Goal: Task Accomplishment & Management: Complete application form

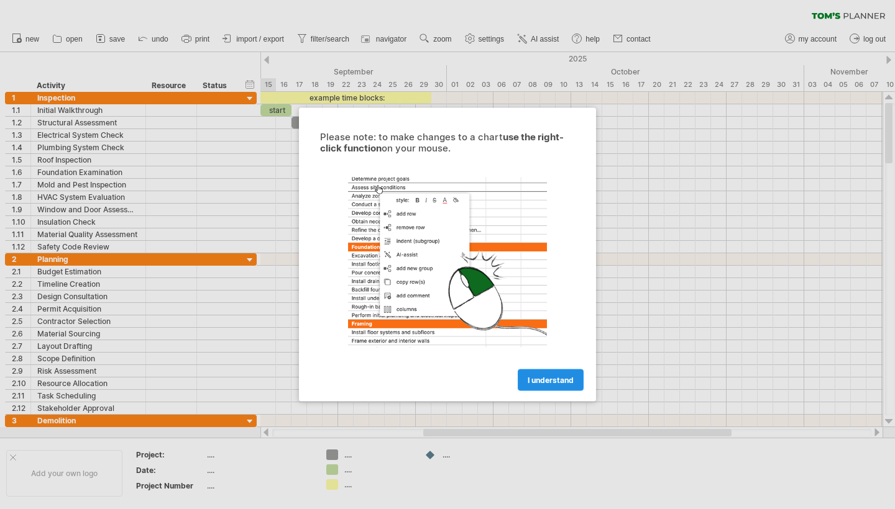
click at [542, 385] on span "I understand" at bounding box center [550, 380] width 46 height 9
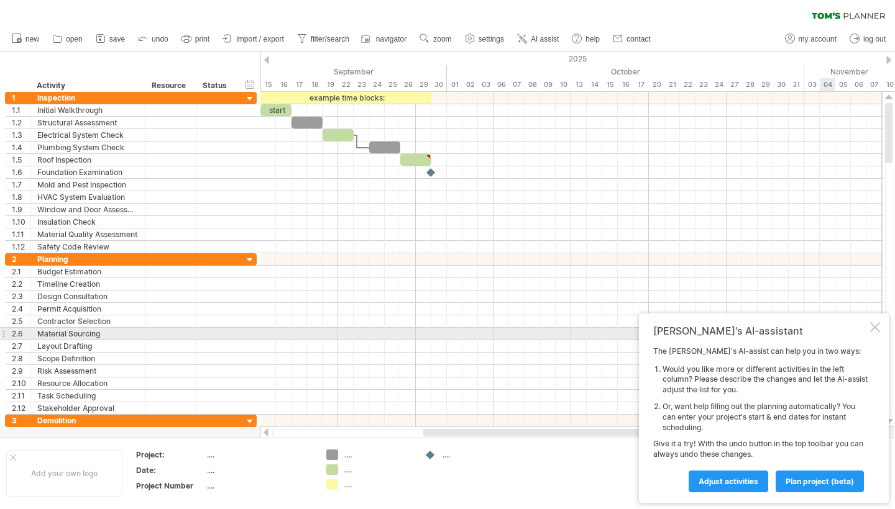
click at [874, 332] on div at bounding box center [875, 327] width 10 height 10
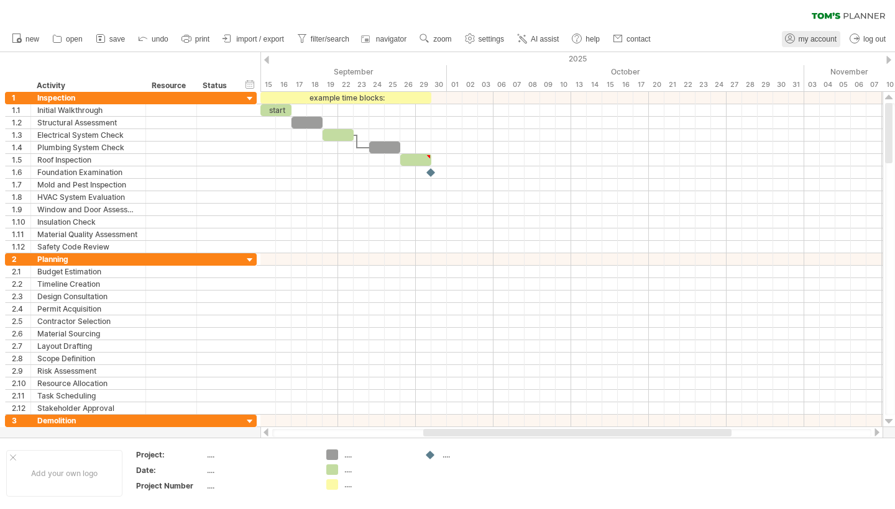
click at [825, 40] on span "my account" at bounding box center [817, 39] width 38 height 9
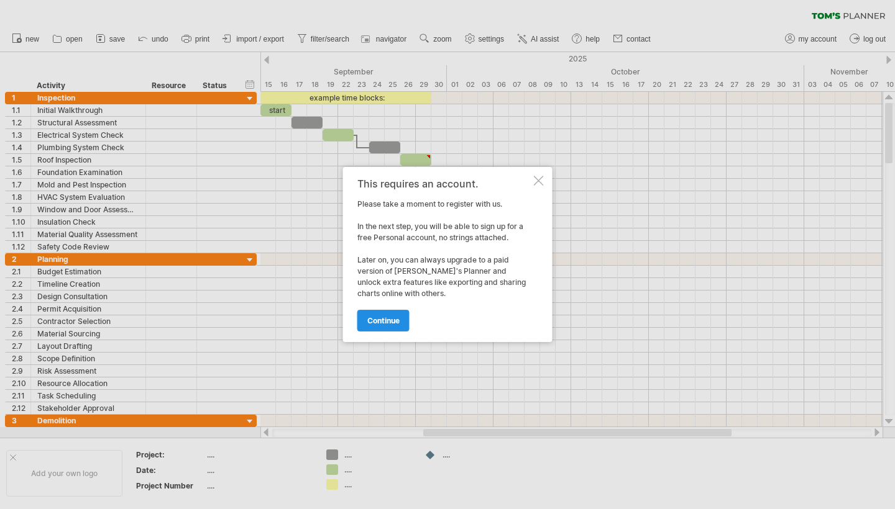
click at [393, 319] on span "continue" at bounding box center [383, 320] width 32 height 9
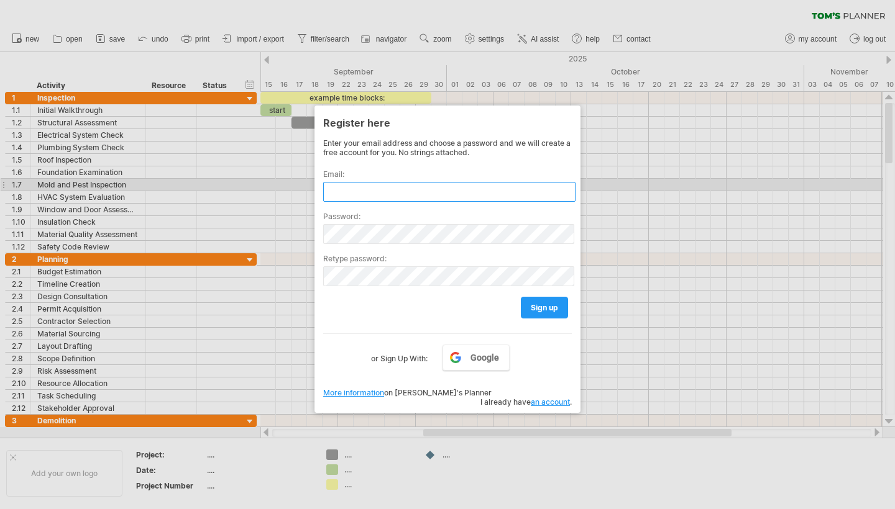
click at [362, 189] on input "text" at bounding box center [449, 192] width 252 height 20
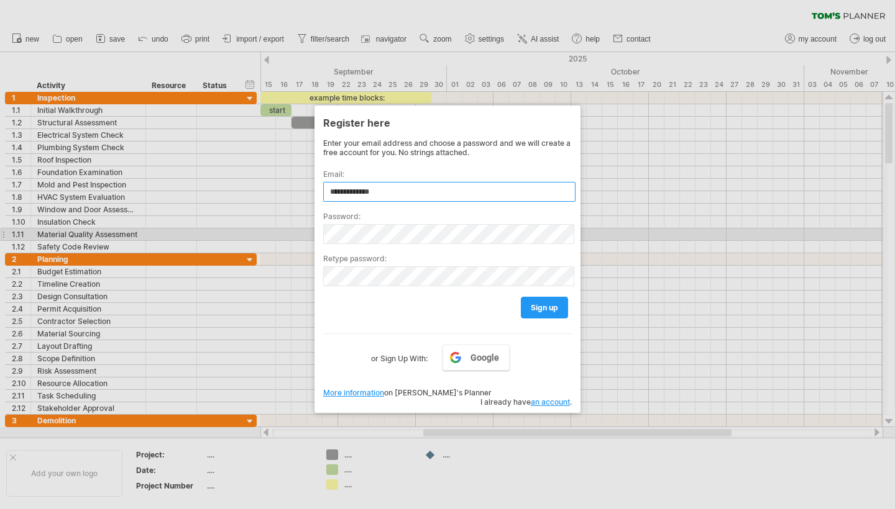
type input "**********"
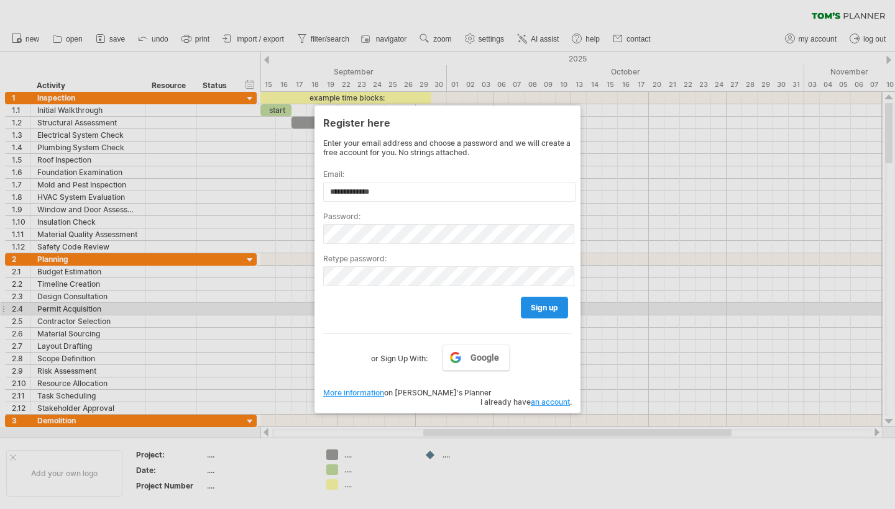
click at [548, 309] on span "sign up" at bounding box center [544, 307] width 27 height 9
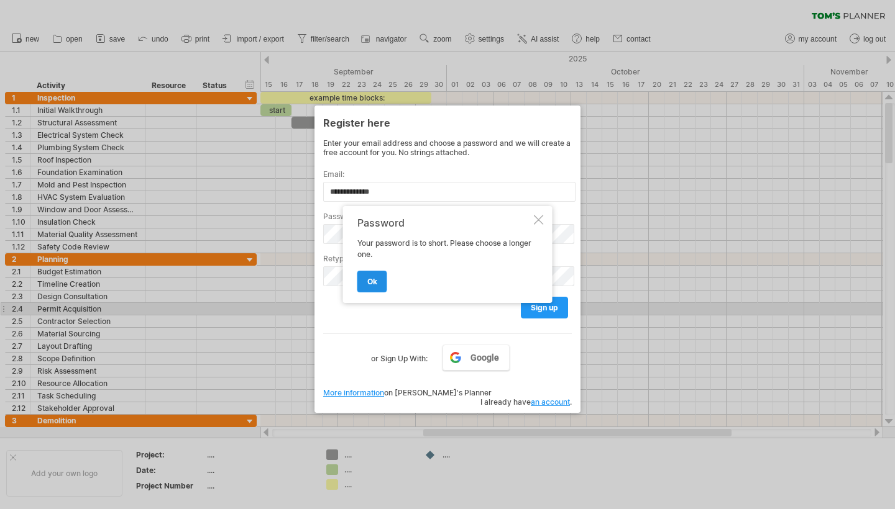
click at [376, 285] on link "ok" at bounding box center [372, 282] width 30 height 22
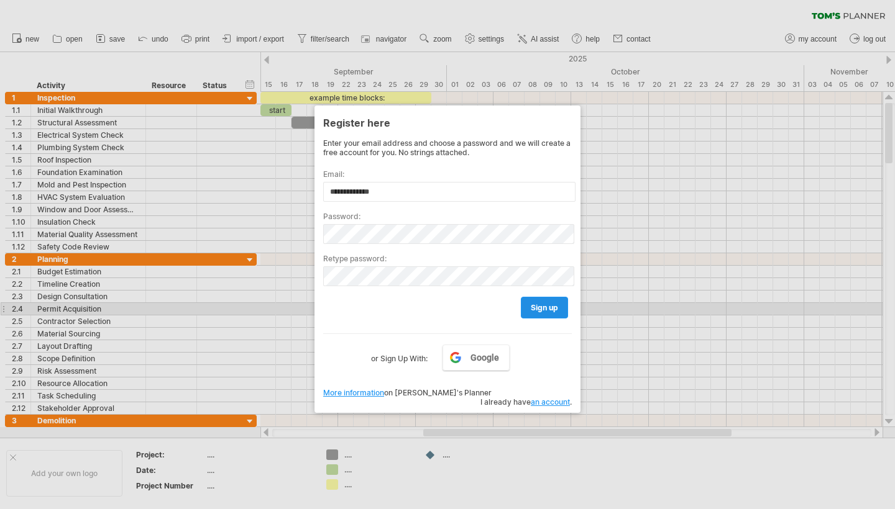
click at [539, 310] on span "sign up" at bounding box center [544, 307] width 27 height 9
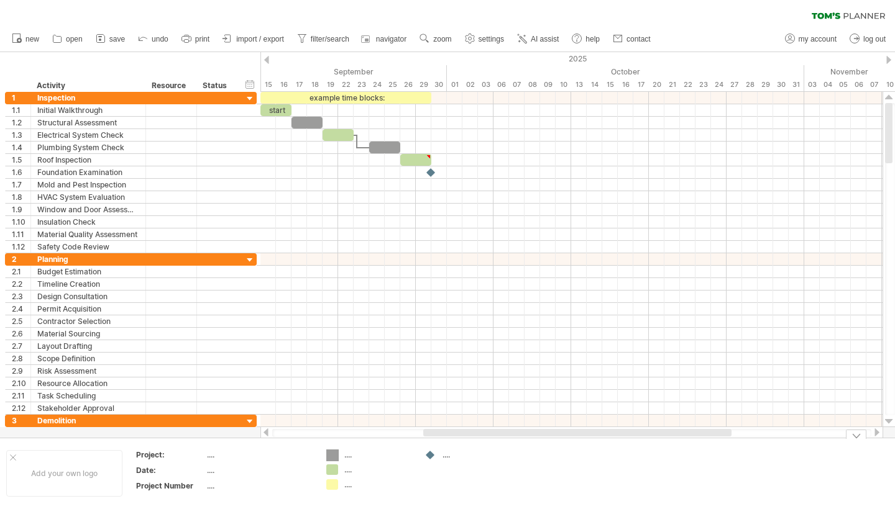
click at [330, 455] on div "Trying to reach [DOMAIN_NAME] Connected again... 0% clear filter new 1" at bounding box center [447, 254] width 895 height 509
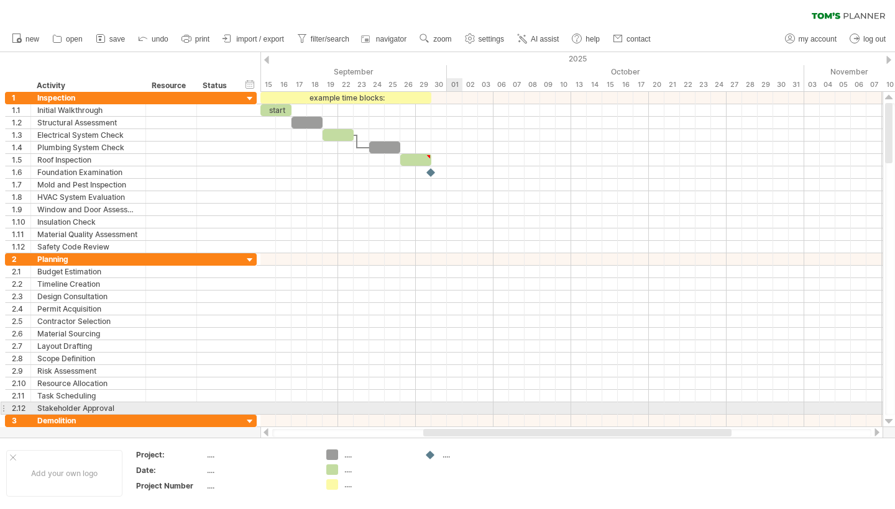
click at [460, 411] on div at bounding box center [571, 409] width 622 height 12
click at [460, 408] on div at bounding box center [571, 409] width 622 height 12
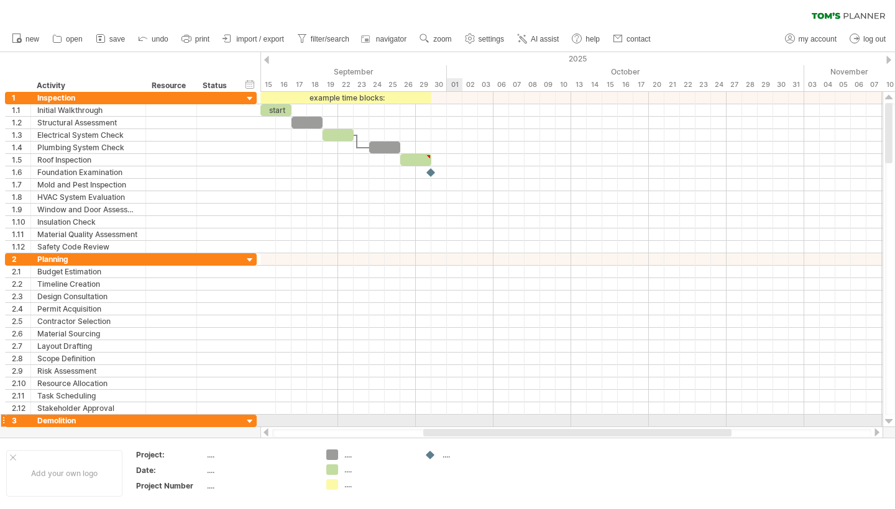
click at [459, 425] on div at bounding box center [571, 421] width 622 height 12
click at [250, 421] on div at bounding box center [250, 422] width 12 height 12
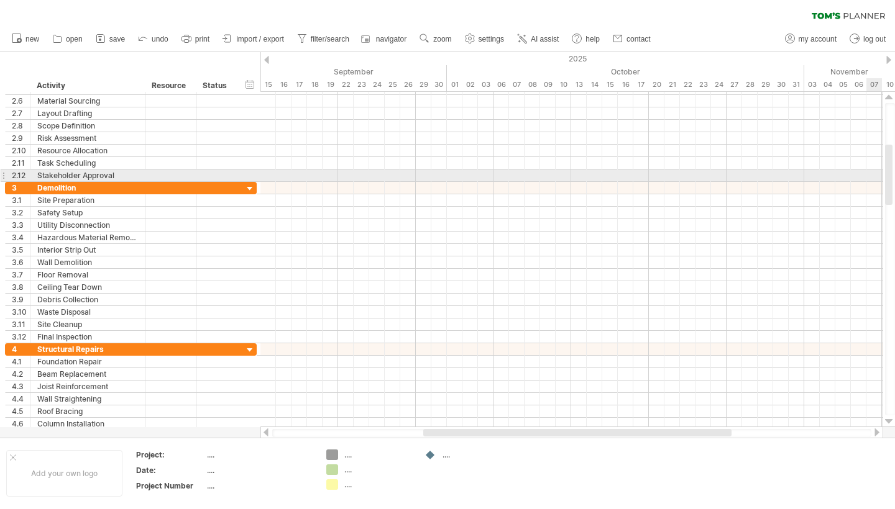
drag, startPoint x: 888, startPoint y: 134, endPoint x: 890, endPoint y: 175, distance: 40.4
click at [890, 175] on div at bounding box center [888, 175] width 7 height 60
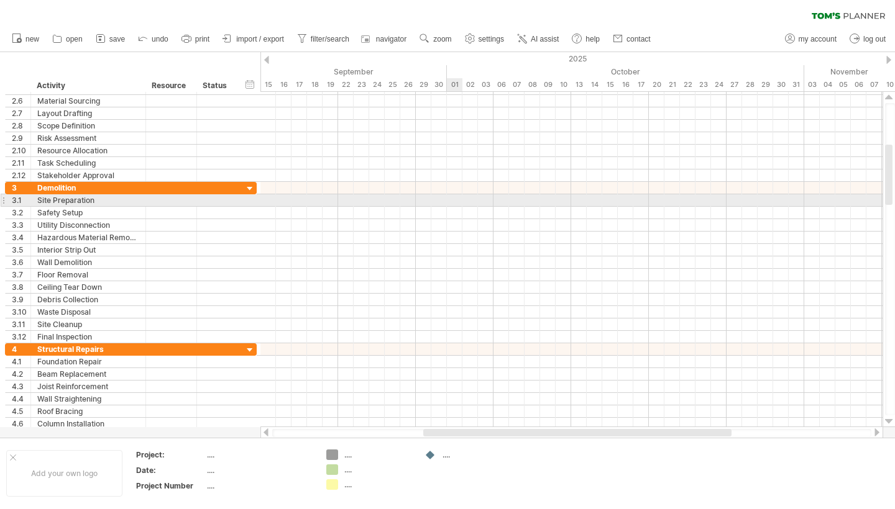
click at [452, 206] on div at bounding box center [571, 200] width 622 height 12
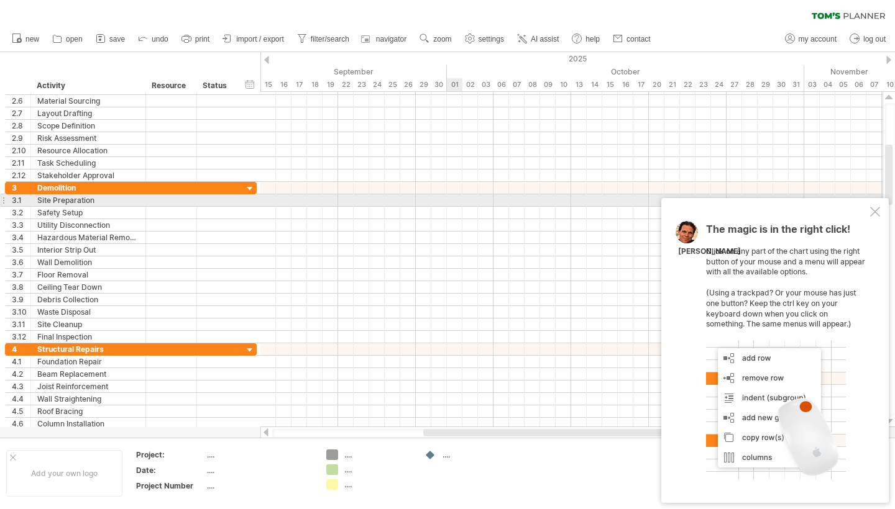
click at [452, 206] on div at bounding box center [571, 200] width 622 height 12
drag, startPoint x: 452, startPoint y: 206, endPoint x: 446, endPoint y: 206, distance: 6.2
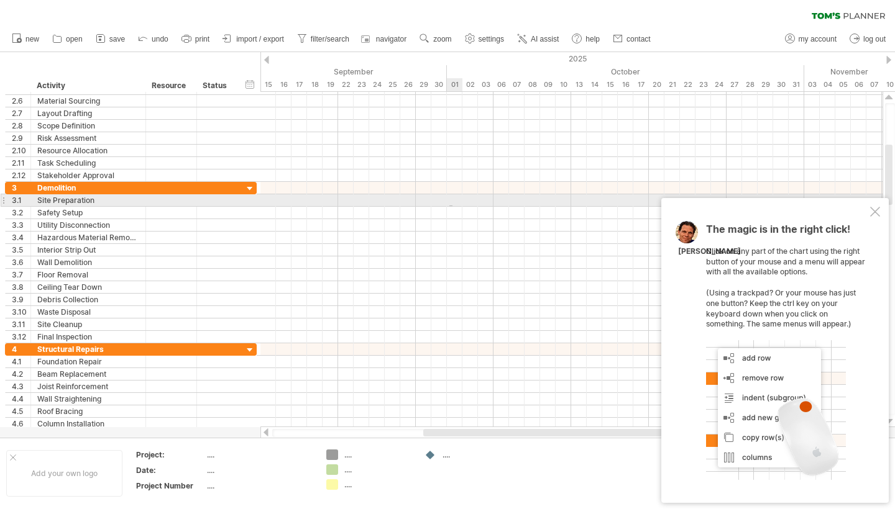
click at [446, 206] on div at bounding box center [571, 200] width 622 height 12
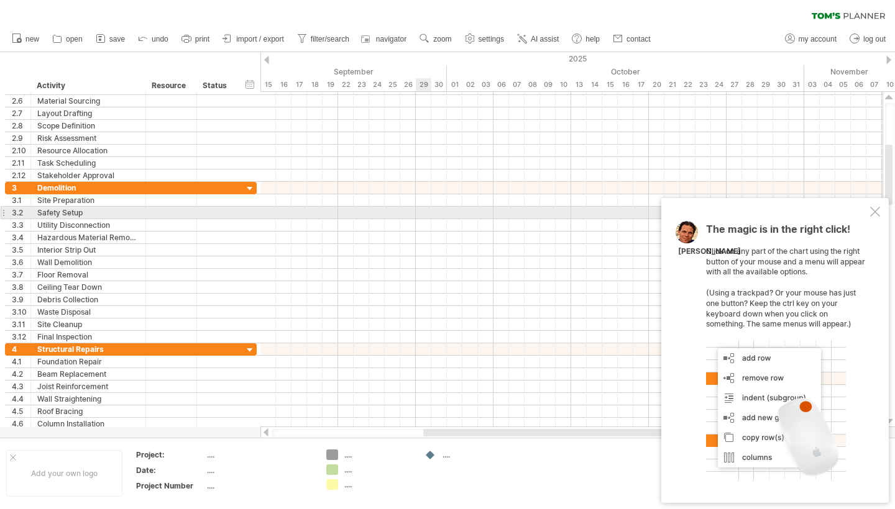
click at [419, 208] on div at bounding box center [571, 213] width 622 height 12
click at [874, 217] on div at bounding box center [875, 212] width 10 height 10
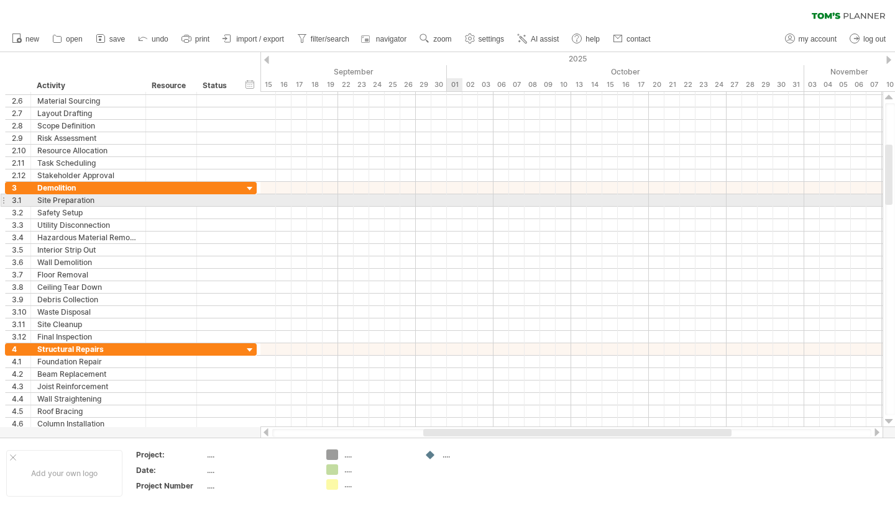
click at [453, 201] on div at bounding box center [571, 200] width 622 height 12
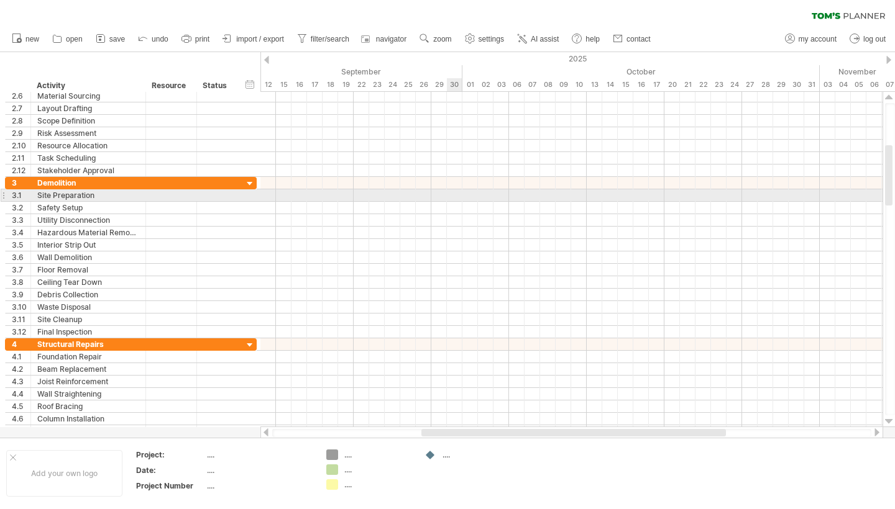
click at [453, 197] on div at bounding box center [571, 195] width 622 height 12
click at [452, 195] on div at bounding box center [571, 195] width 622 height 12
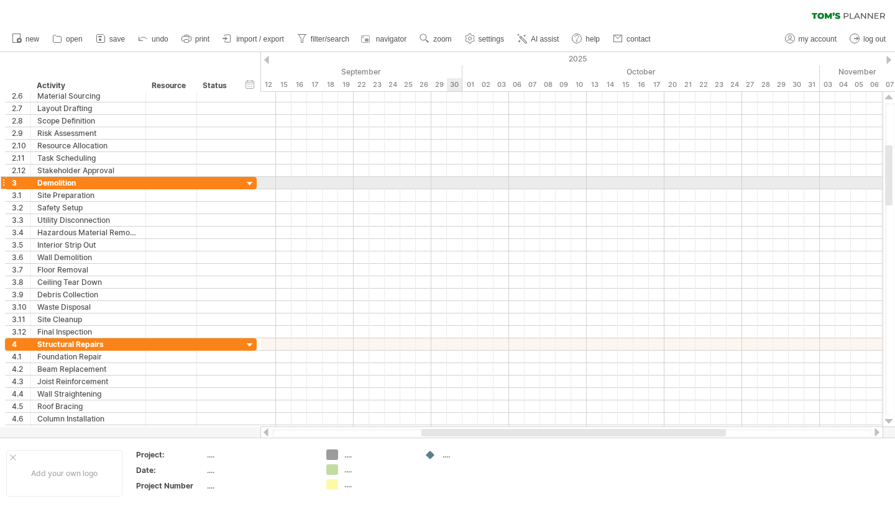
click at [449, 181] on div at bounding box center [571, 183] width 622 height 12
